Goal: Find contact information: Obtain details needed to contact an individual or organization

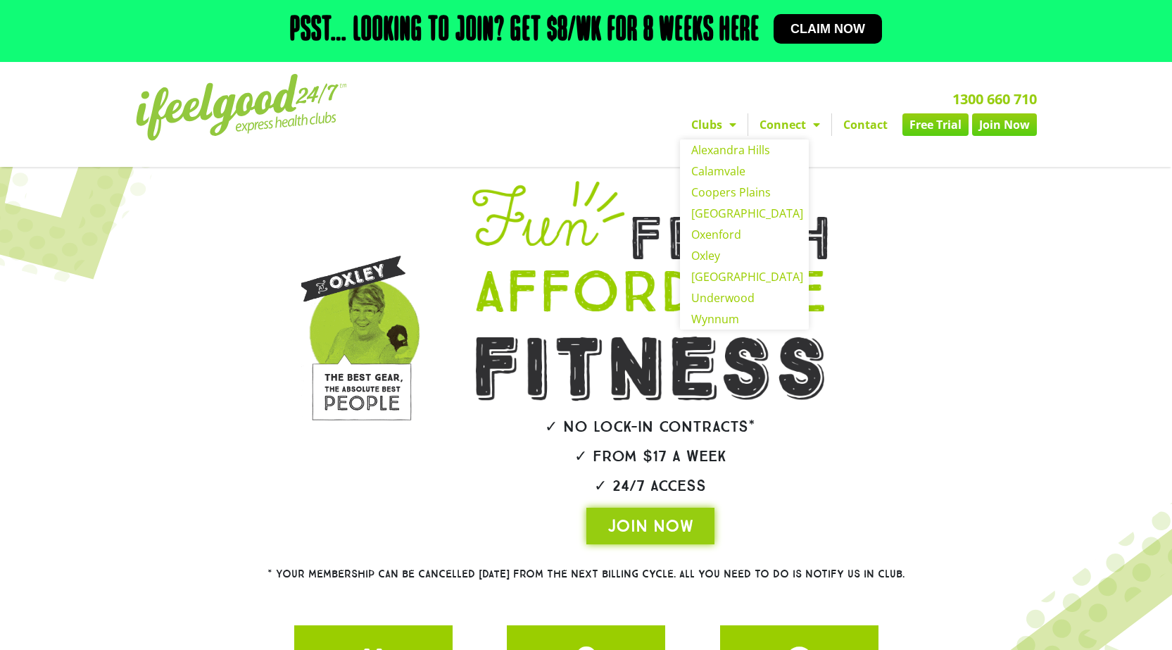
click at [735, 132] on span "Menu" at bounding box center [729, 124] width 14 height 25
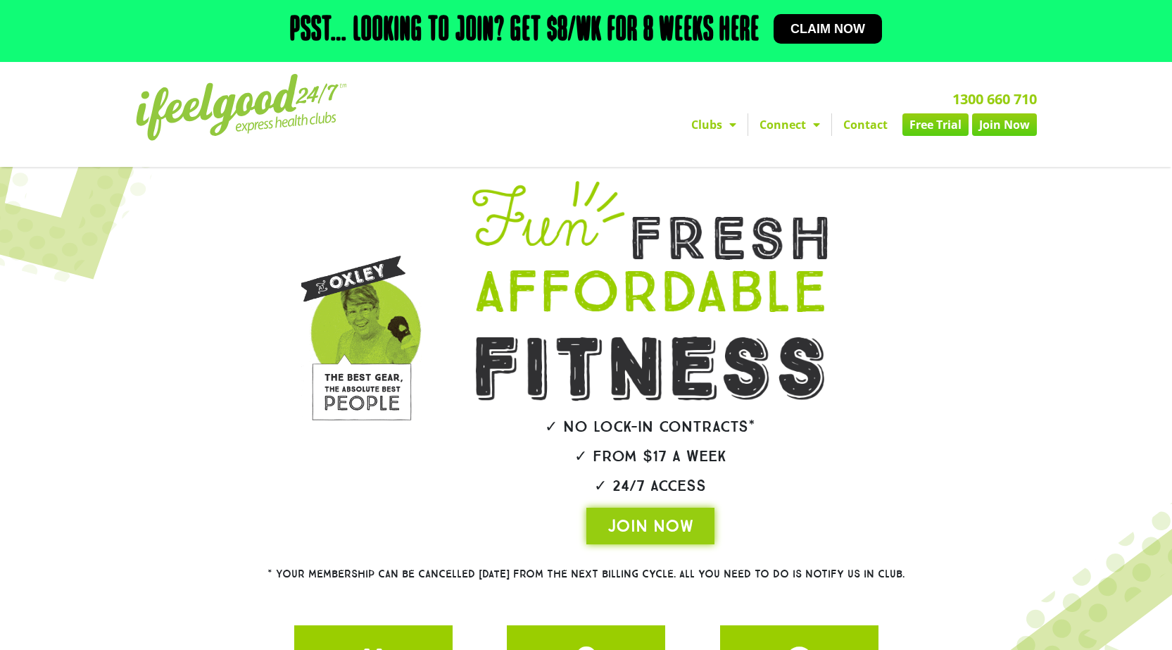
click at [735, 132] on span "Menu" at bounding box center [729, 124] width 14 height 25
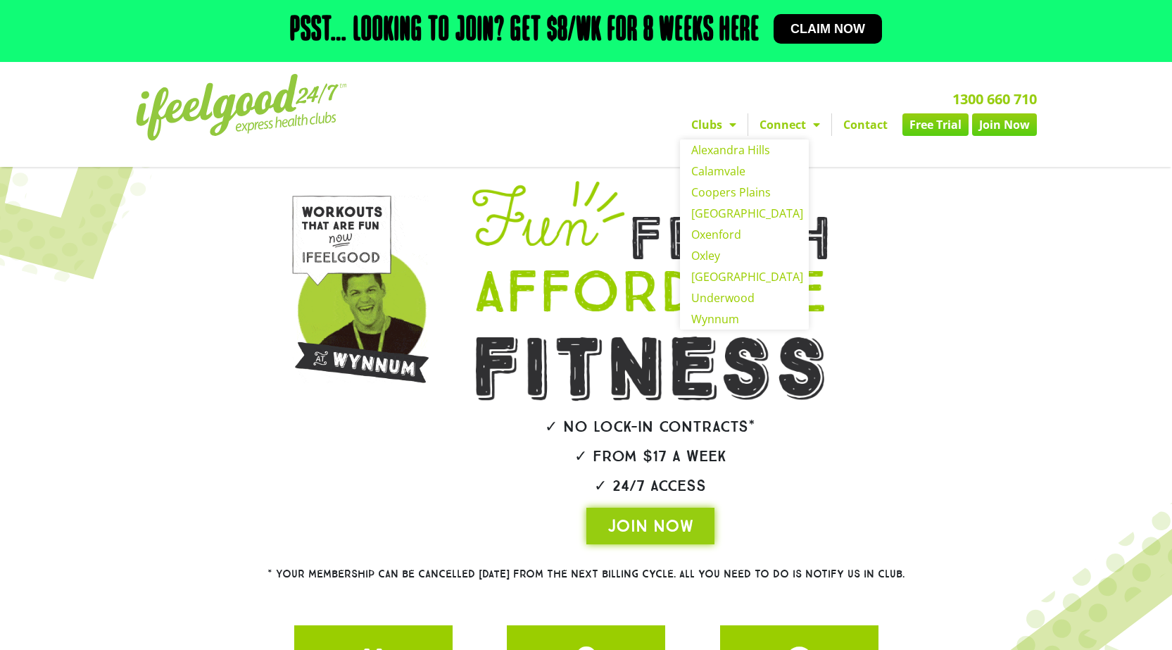
click at [813, 125] on span "Menu" at bounding box center [813, 124] width 14 height 25
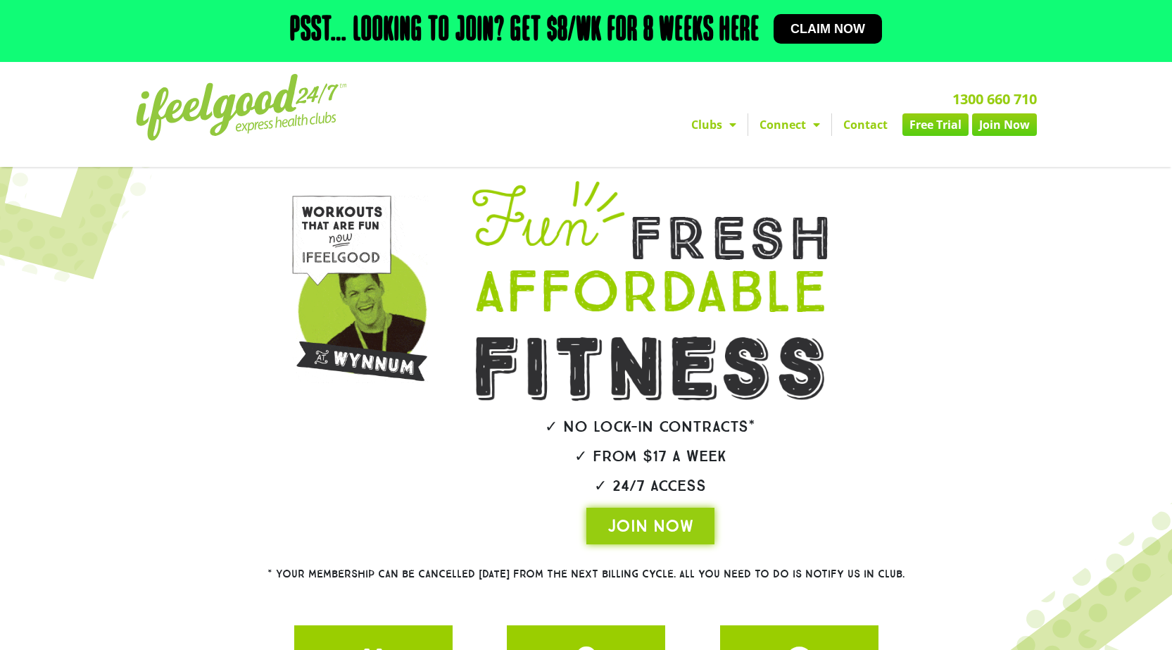
click at [812, 125] on span "Menu" at bounding box center [813, 124] width 14 height 25
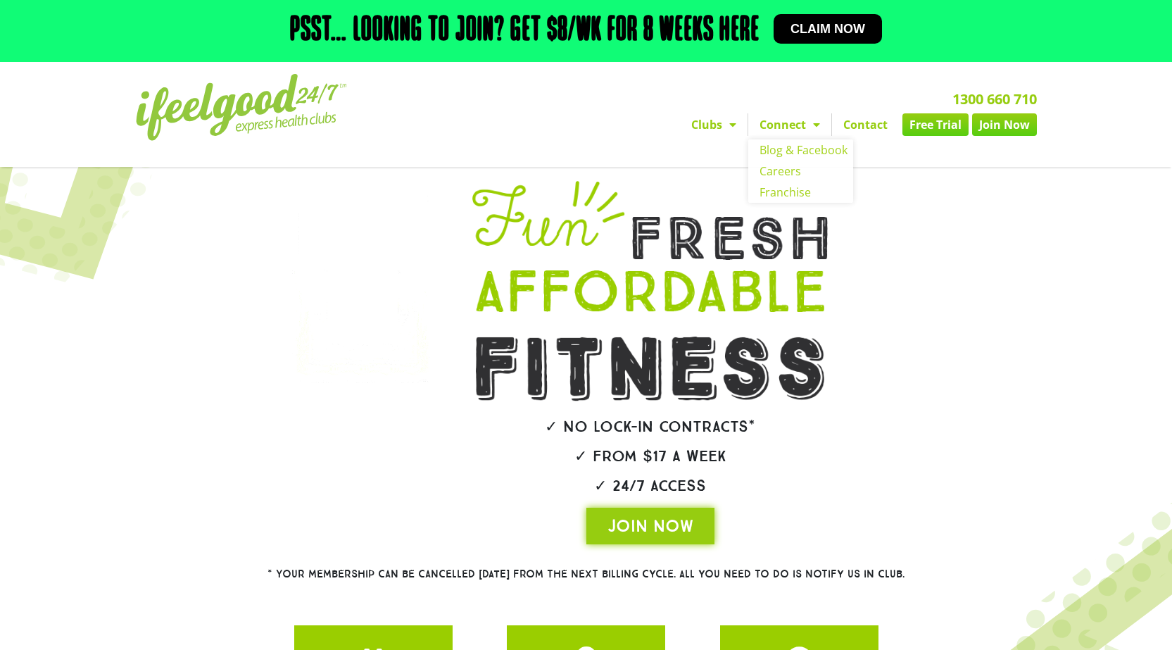
click at [859, 126] on link "Contact" at bounding box center [865, 124] width 67 height 23
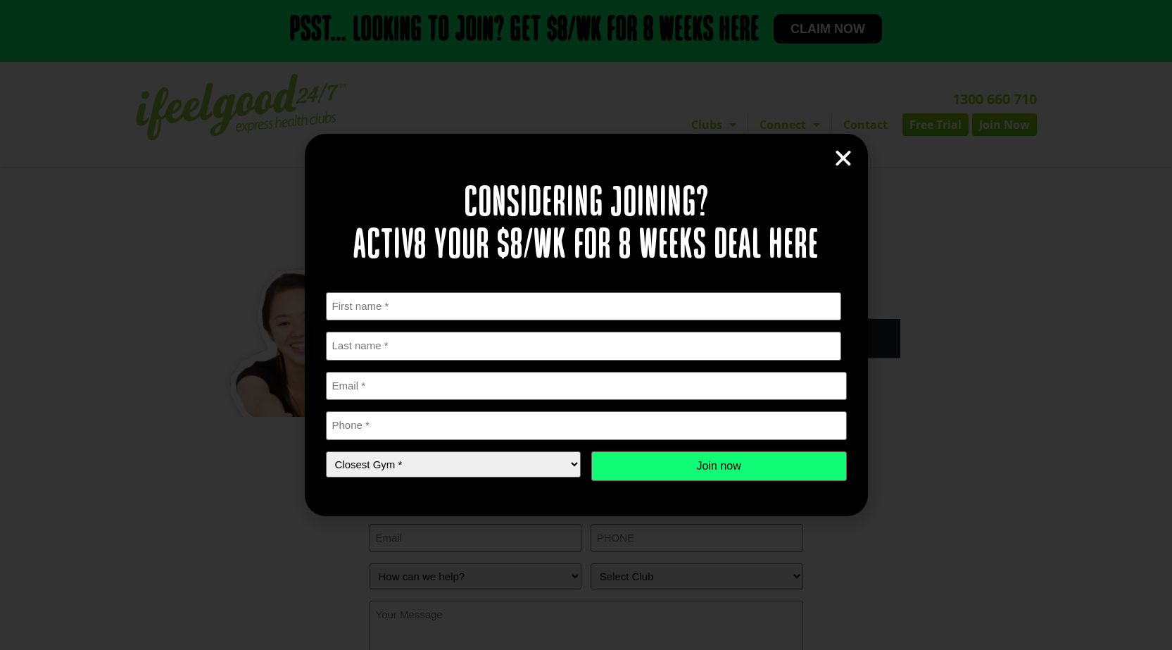
click at [848, 151] on icon "Close" at bounding box center [843, 158] width 21 height 21
